Goal: Transaction & Acquisition: Purchase product/service

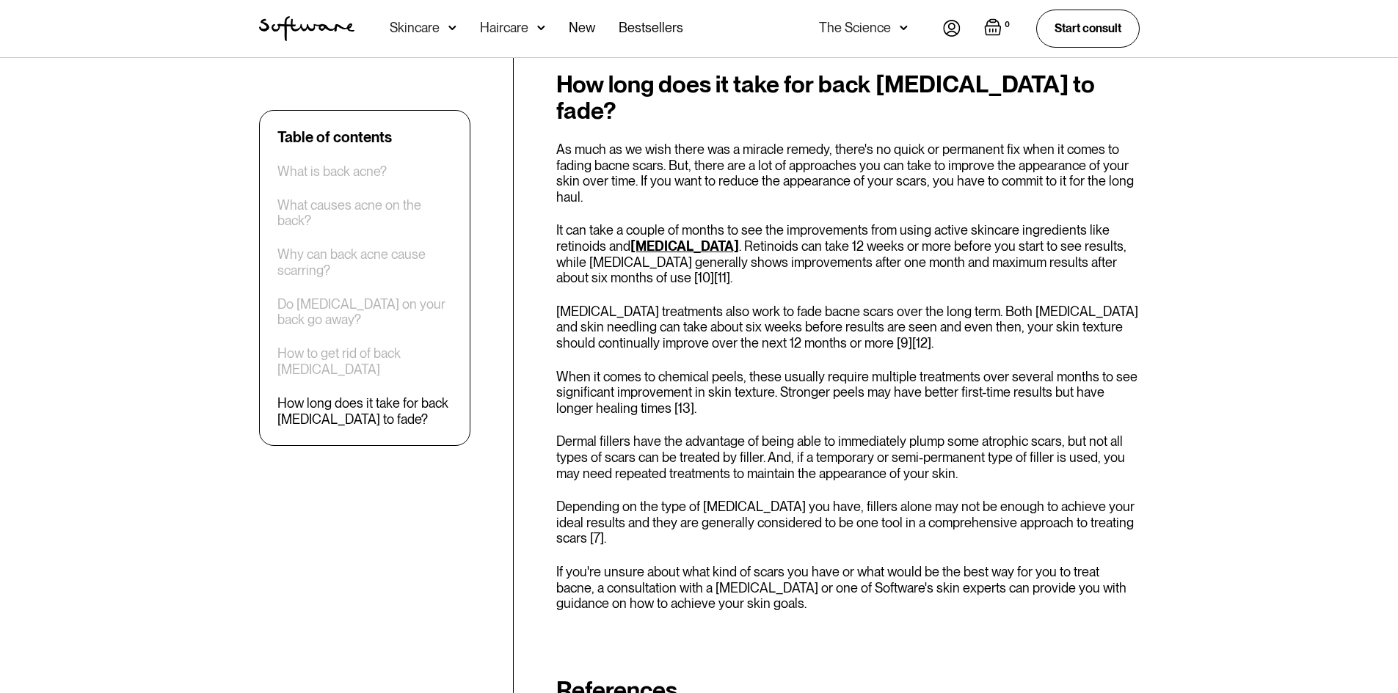
scroll to position [3008, 0]
